Goal: Entertainment & Leisure: Consume media (video, audio)

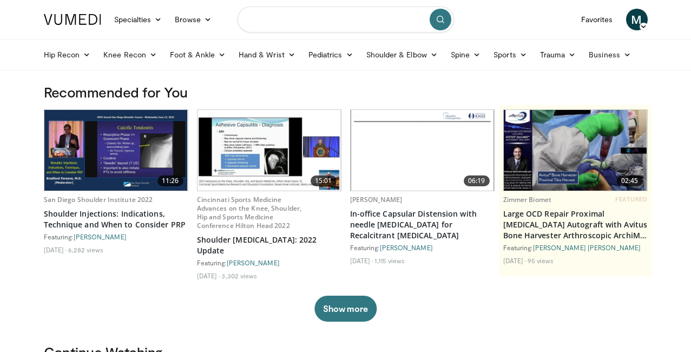
click at [350, 27] on input "Search topics, interventions" at bounding box center [346, 19] width 217 height 26
type input "**********"
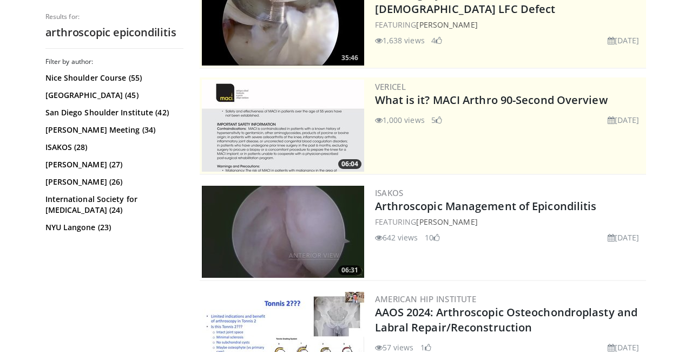
scroll to position [153, 0]
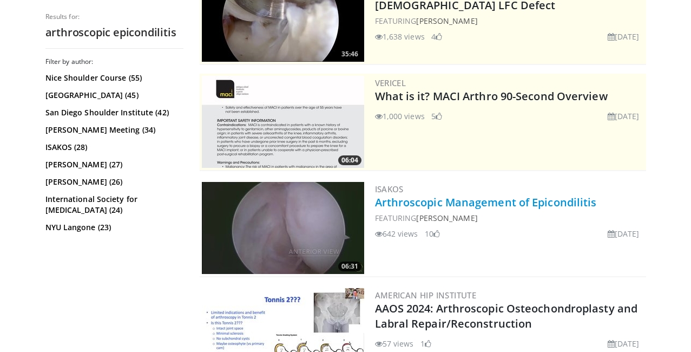
click at [491, 200] on link "Arthroscopic Management of Epicondilitis" at bounding box center [486, 202] width 222 height 15
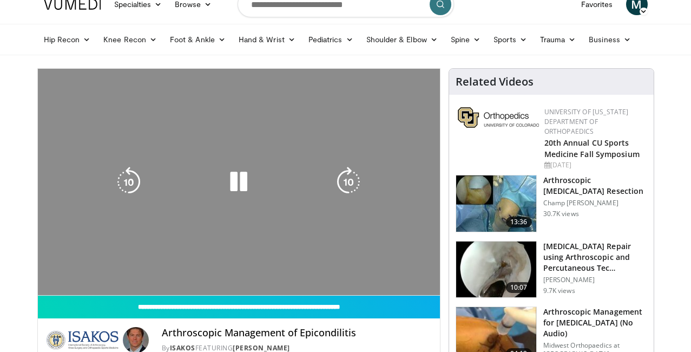
scroll to position [16, 0]
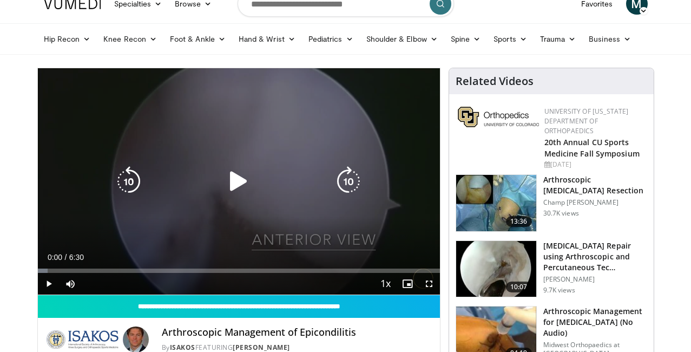
click at [233, 176] on icon "Video Player" at bounding box center [239, 181] width 30 height 30
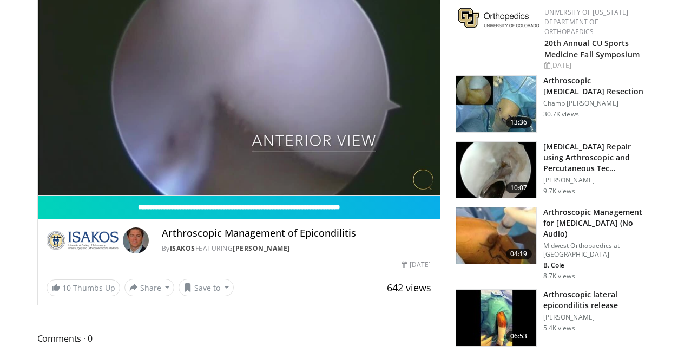
scroll to position [117, 0]
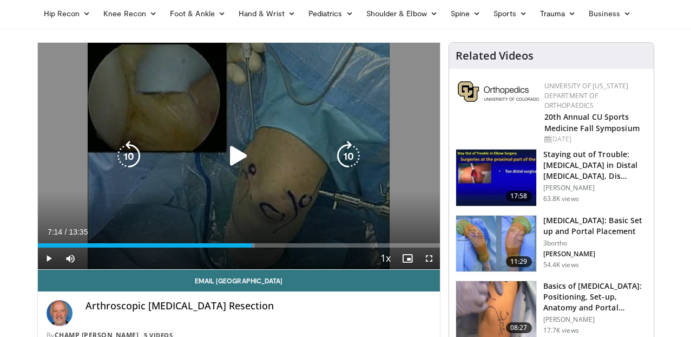
scroll to position [40, 0]
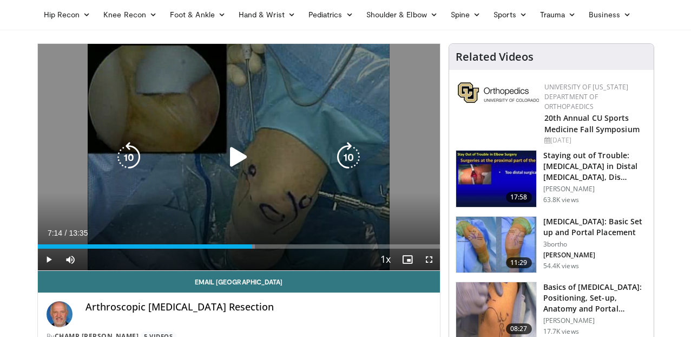
click at [227, 173] on div "10 seconds Tap to unmute" at bounding box center [239, 157] width 402 height 226
